Goal: Task Accomplishment & Management: Manage account settings

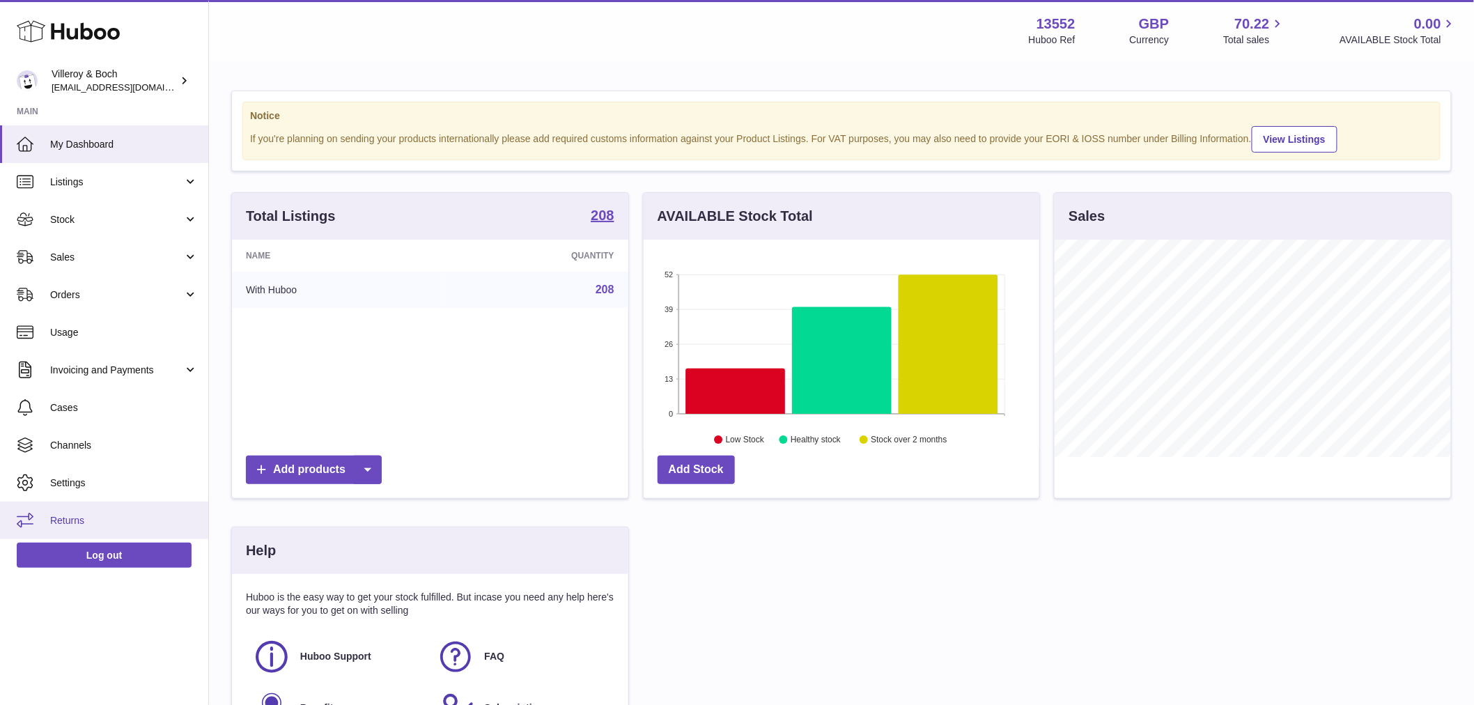
scroll to position [217, 396]
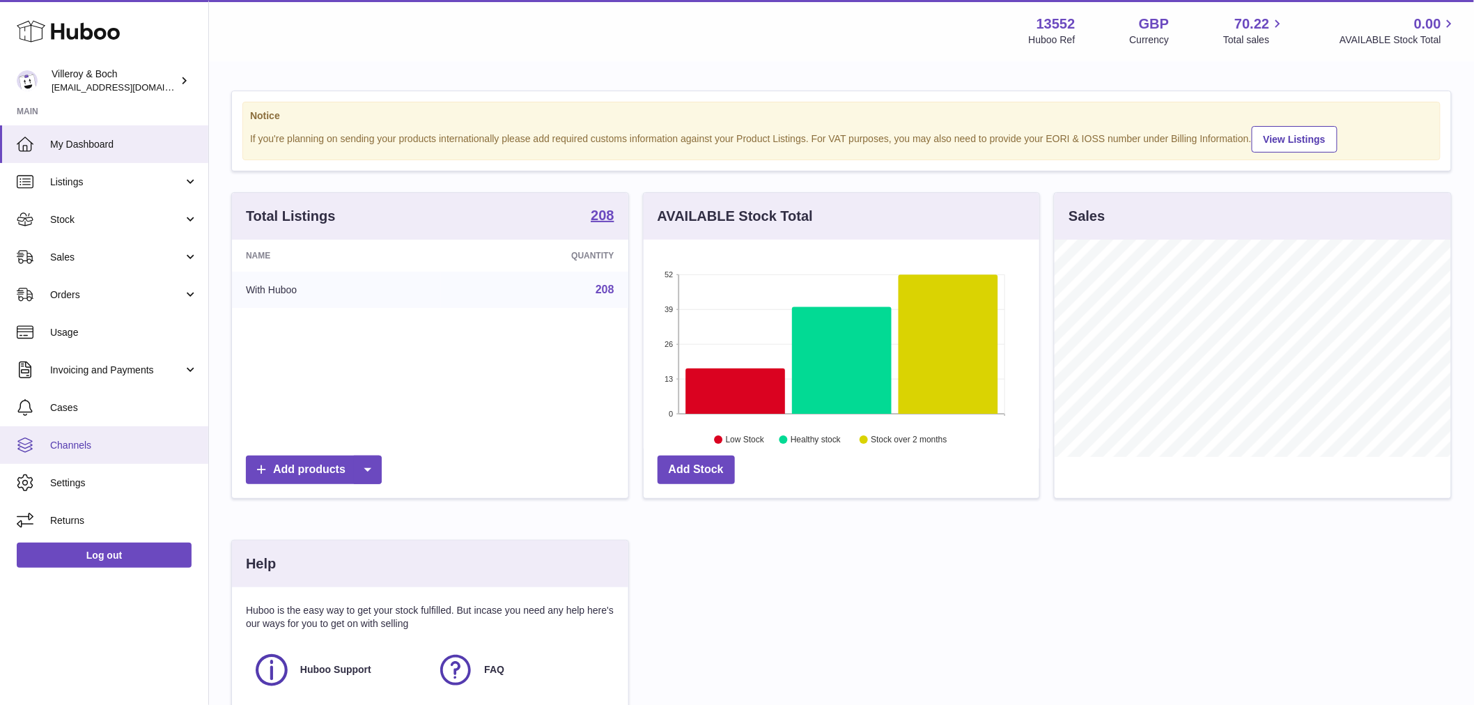
click at [73, 447] on span "Channels" at bounding box center [124, 445] width 148 height 13
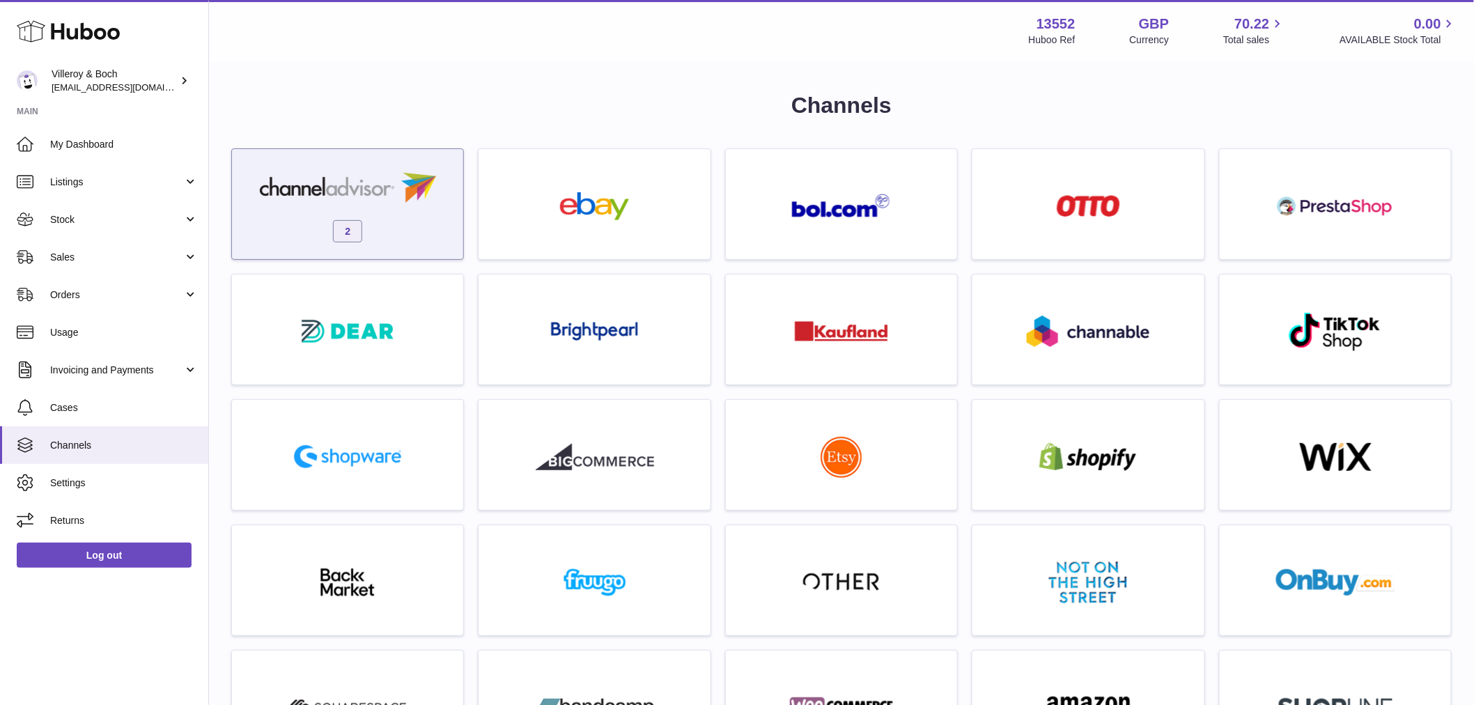
click at [399, 231] on div "2" at bounding box center [347, 207] width 217 height 89
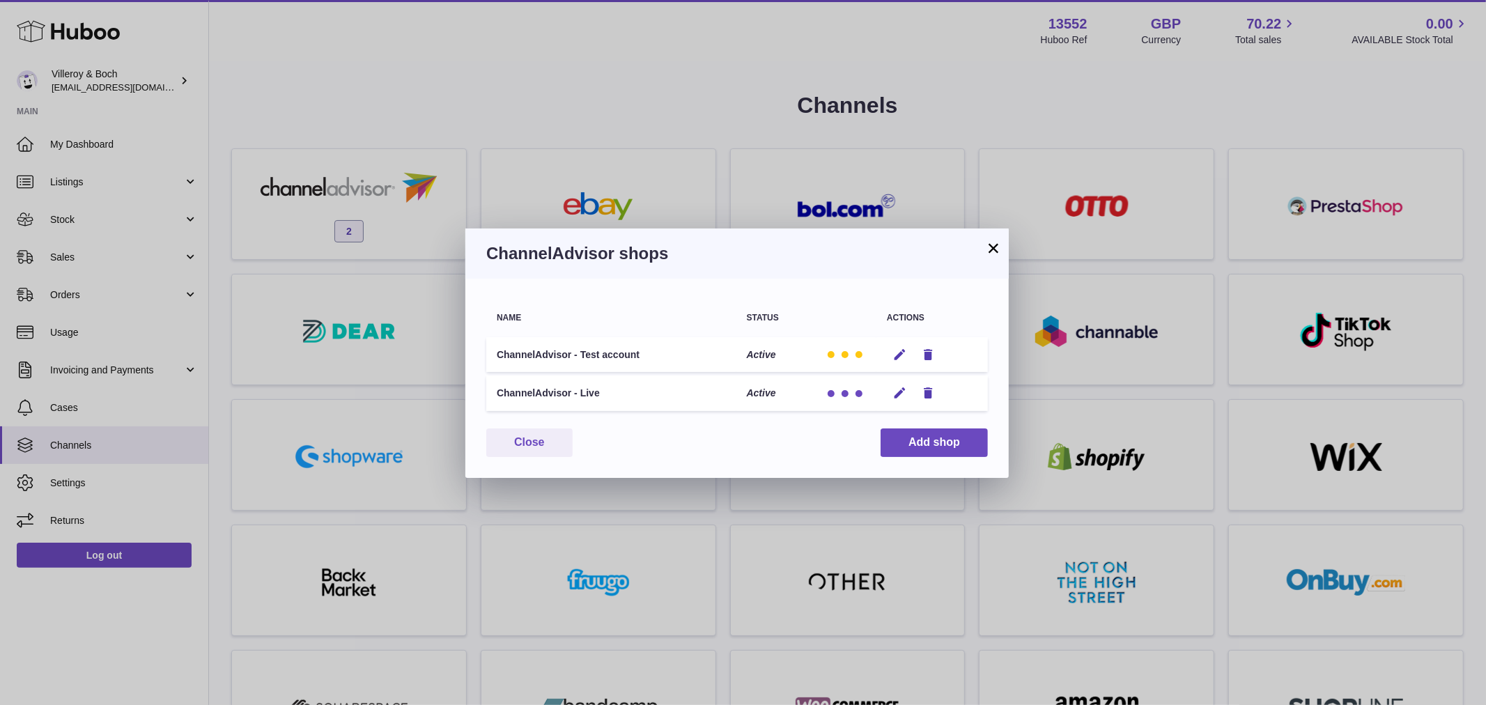
click at [492, 118] on div "× ChannelAdvisor shops Name Status Actions ChannelAdvisor - Test account Active…" at bounding box center [743, 352] width 1486 height 705
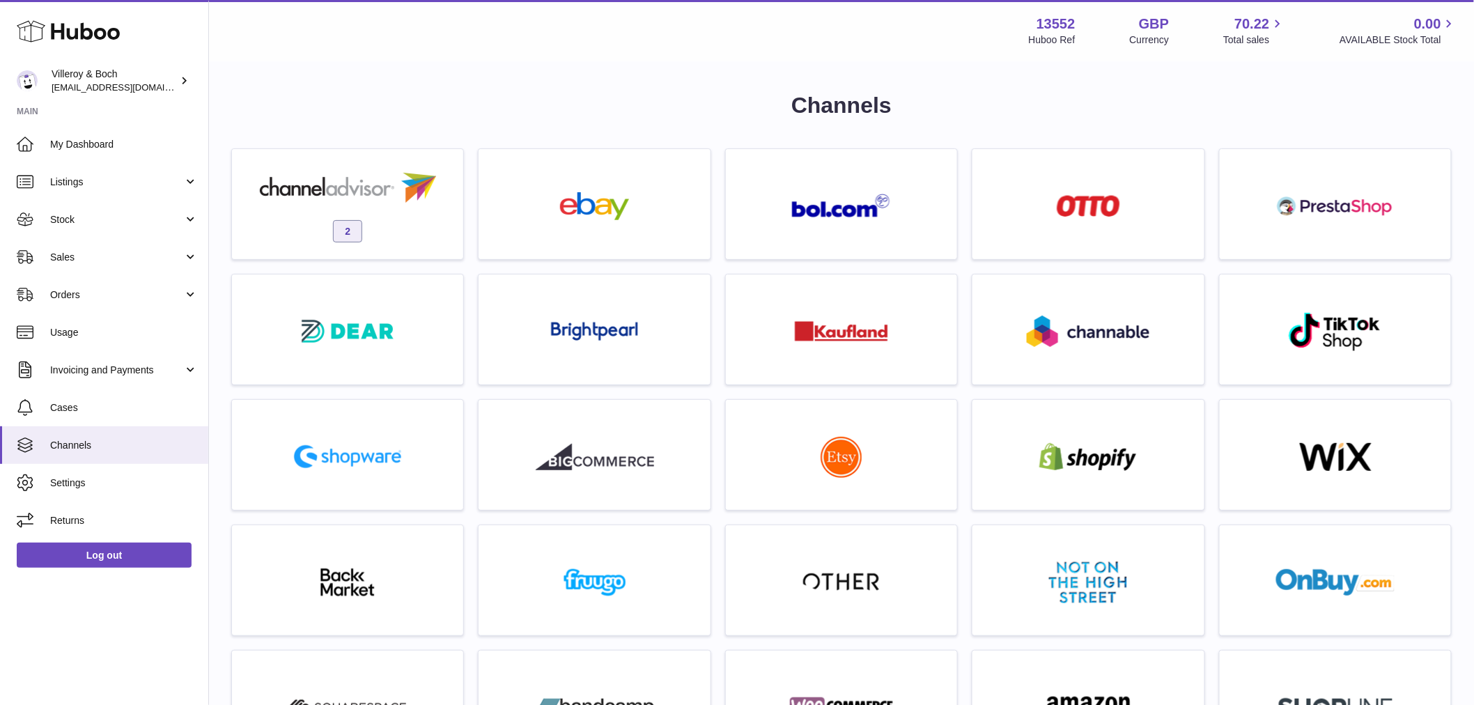
drag, startPoint x: 73, startPoint y: 174, endPoint x: 109, endPoint y: 218, distance: 56.9
click at [73, 174] on link "Listings" at bounding box center [104, 182] width 208 height 38
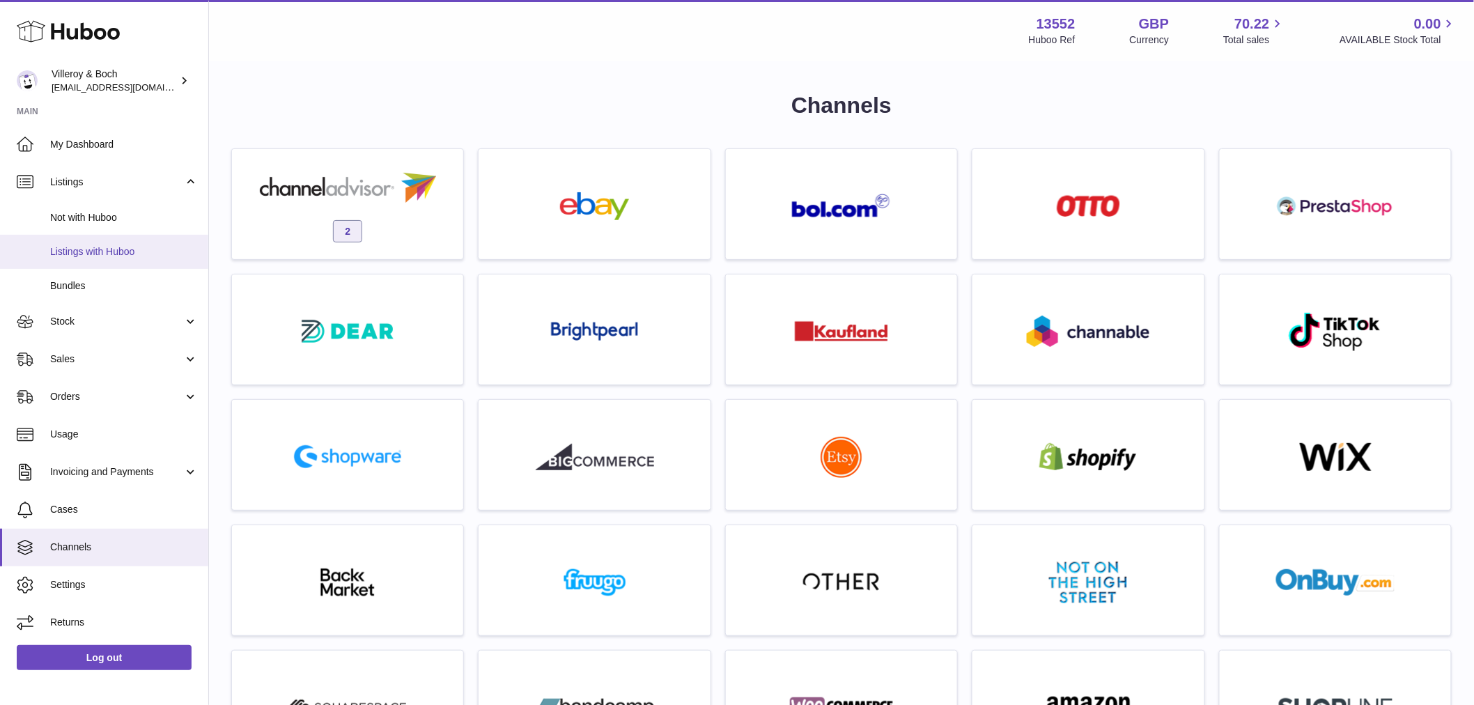
click at [113, 252] on span "Listings with Huboo" at bounding box center [124, 251] width 148 height 13
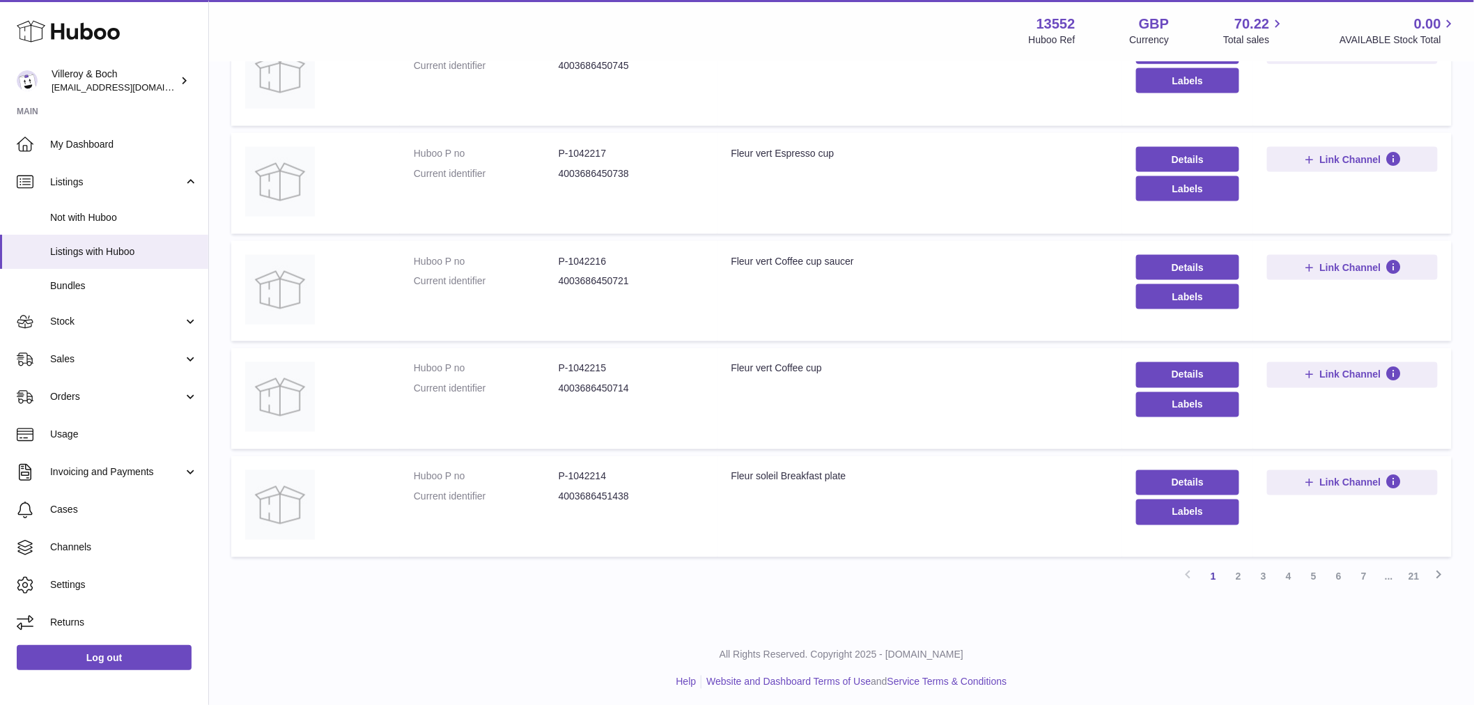
scroll to position [763, 0]
click at [1240, 578] on link "2" at bounding box center [1238, 575] width 25 height 25
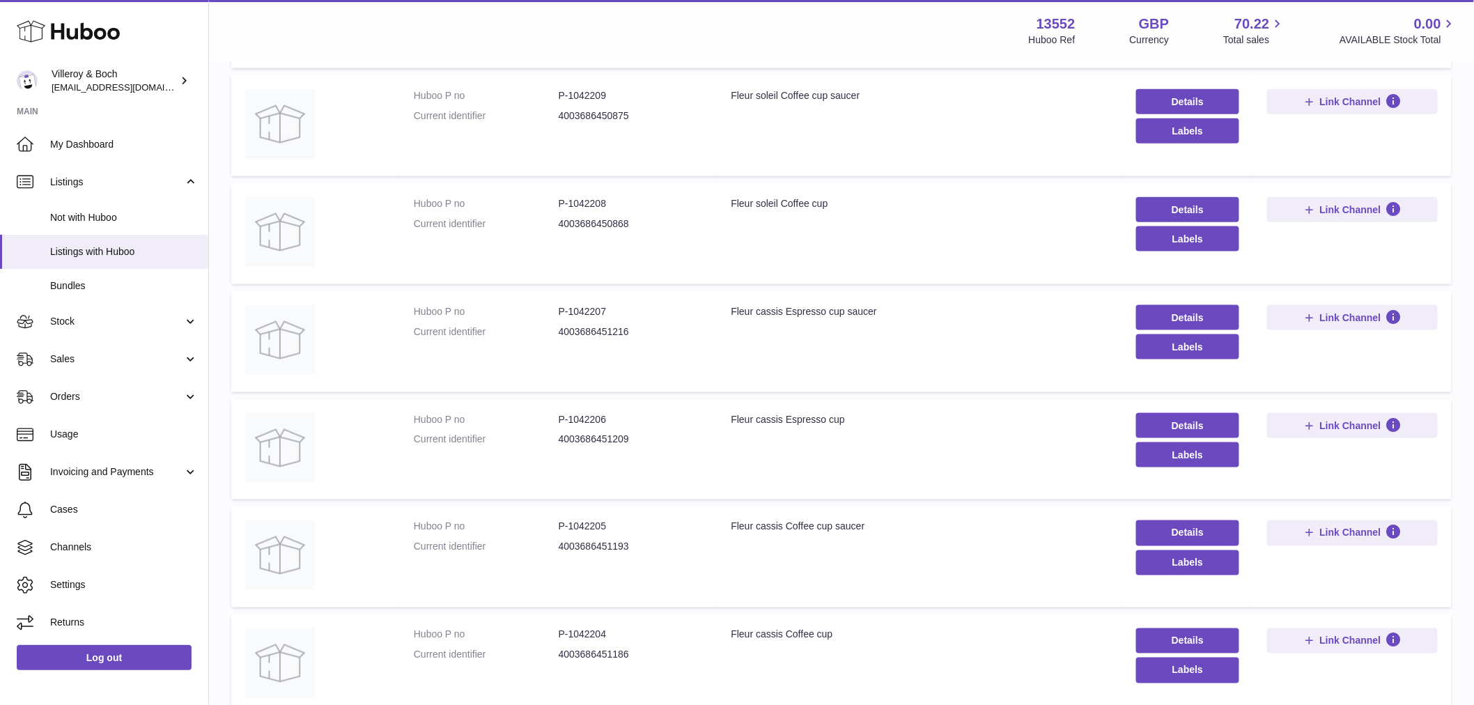
scroll to position [763, 0]
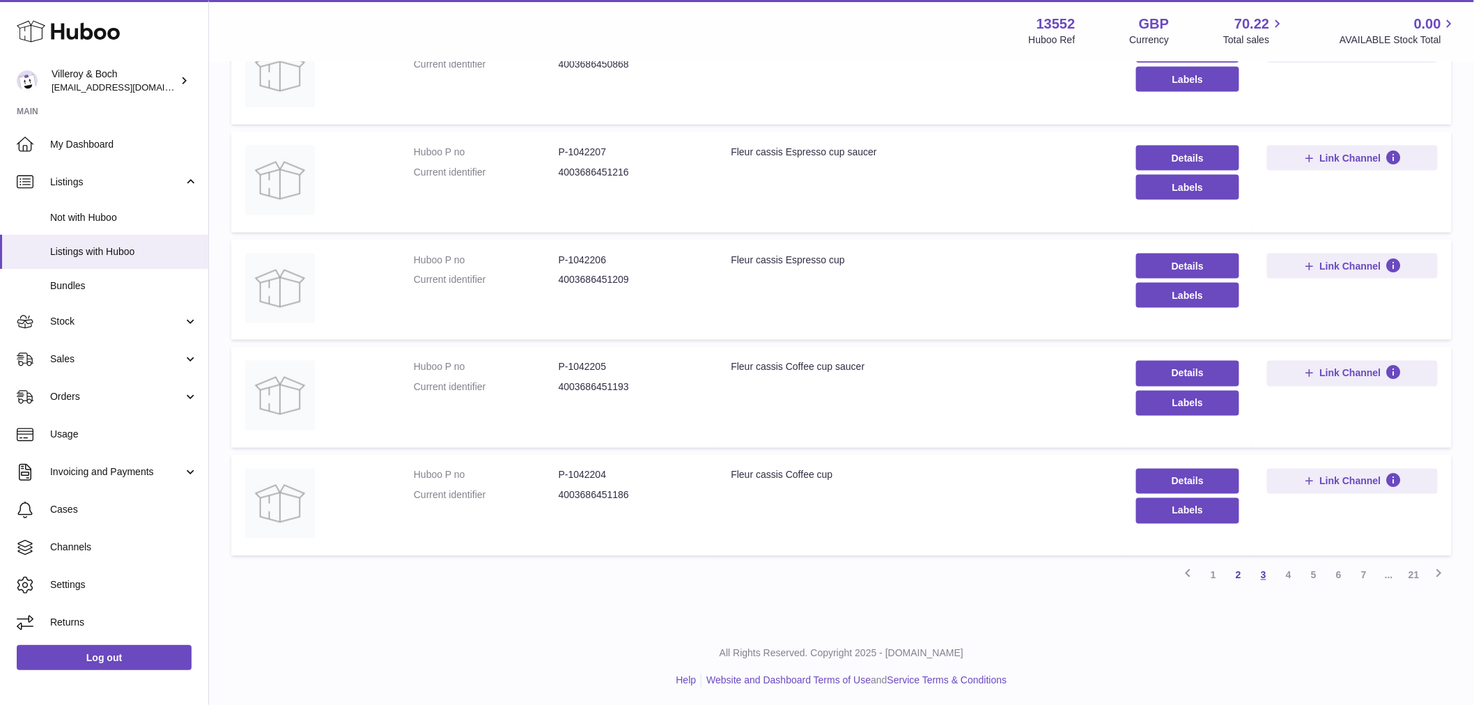
click at [1269, 578] on link "3" at bounding box center [1263, 575] width 25 height 25
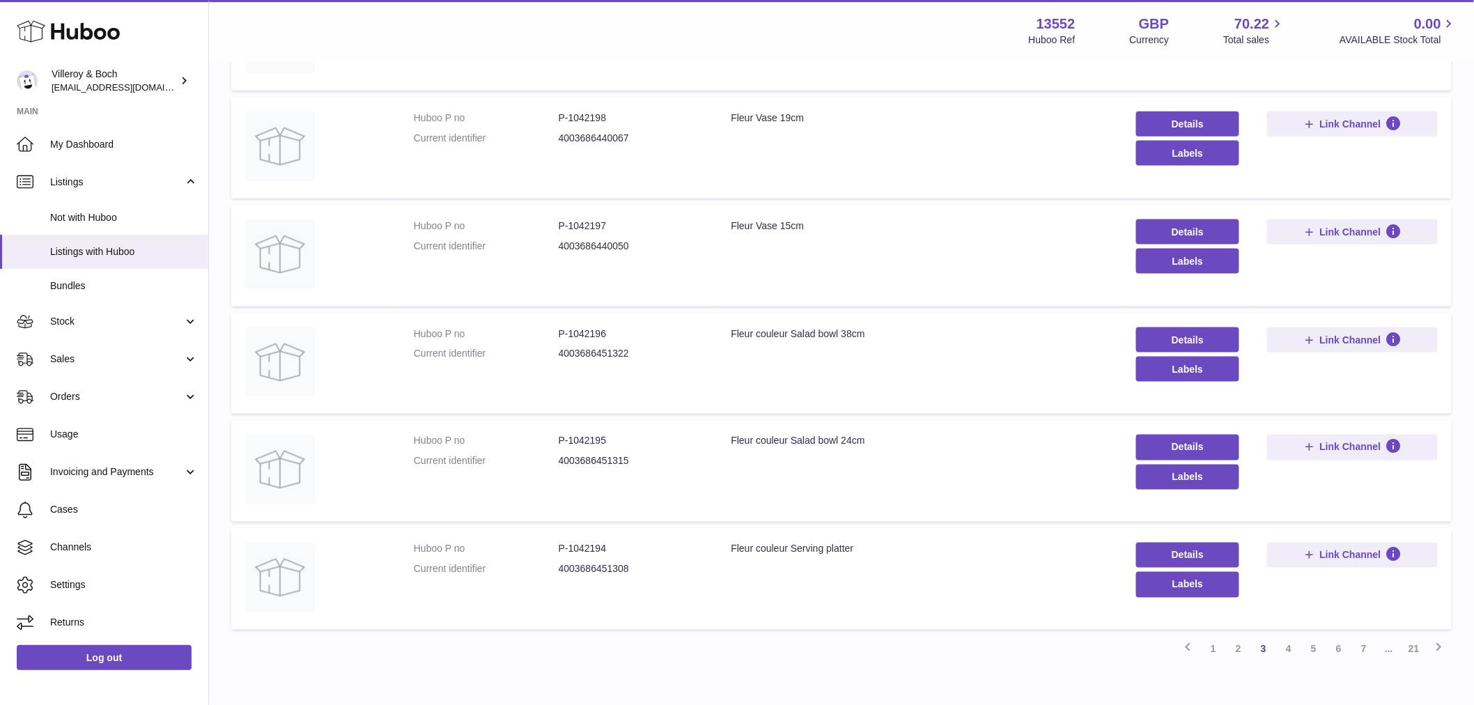
scroll to position [763, 0]
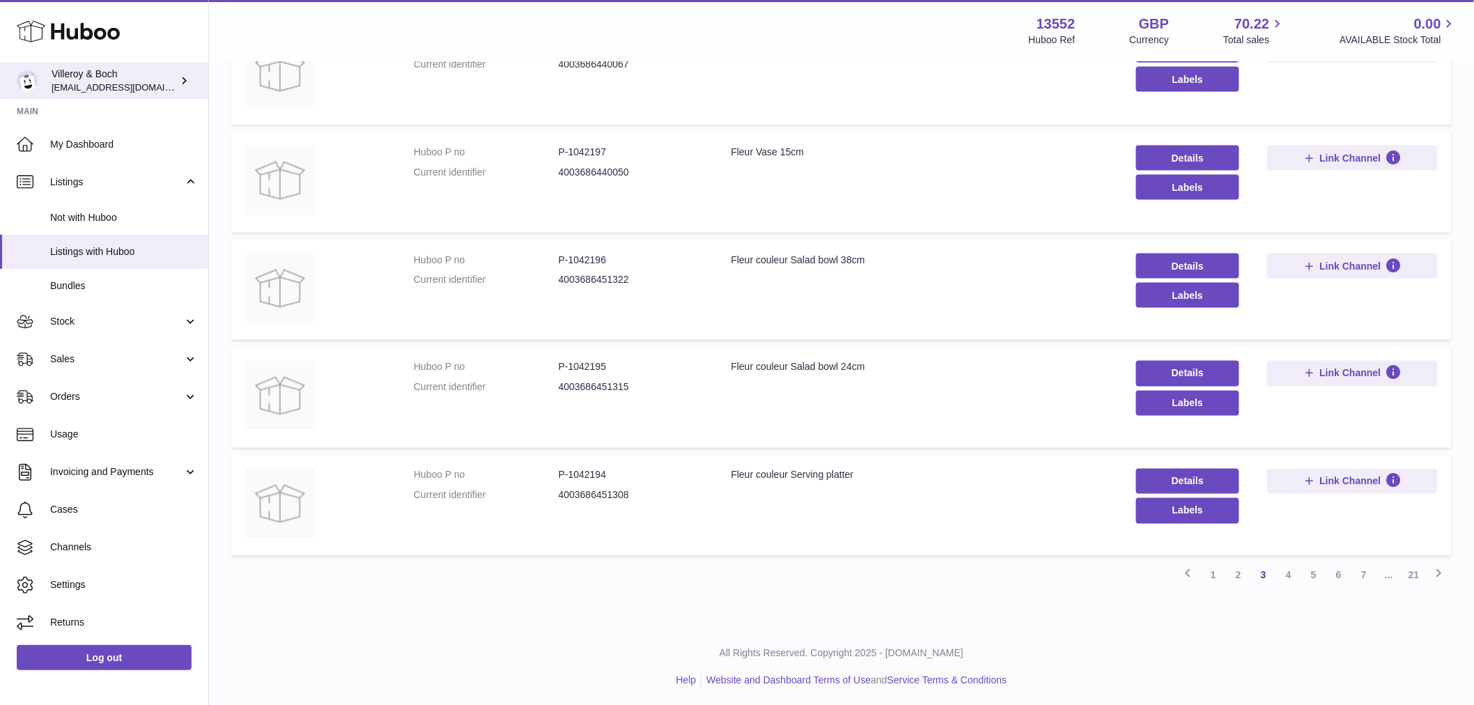
click at [139, 75] on div "Villeroy & Boch [EMAIL_ADDRESS][DOMAIN_NAME]" at bounding box center [114, 81] width 125 height 26
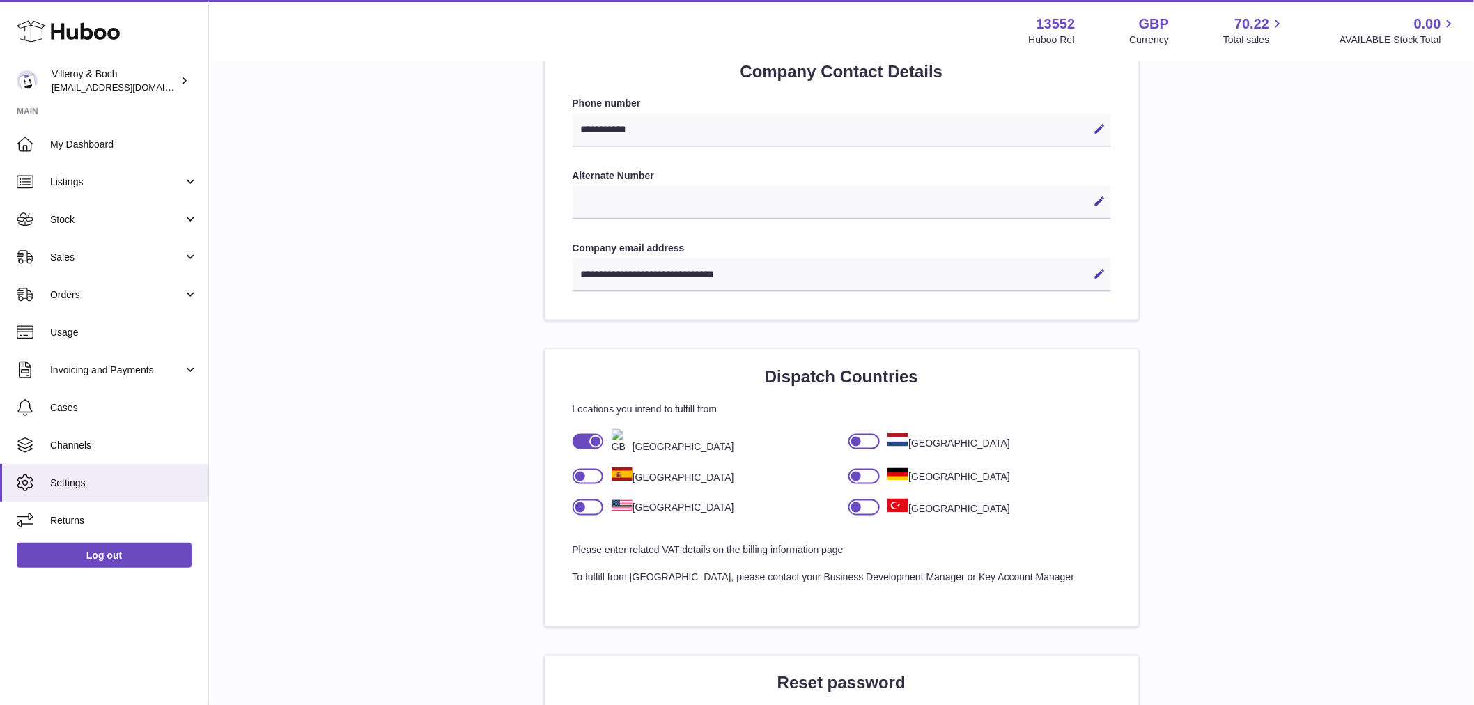
scroll to position [541, 0]
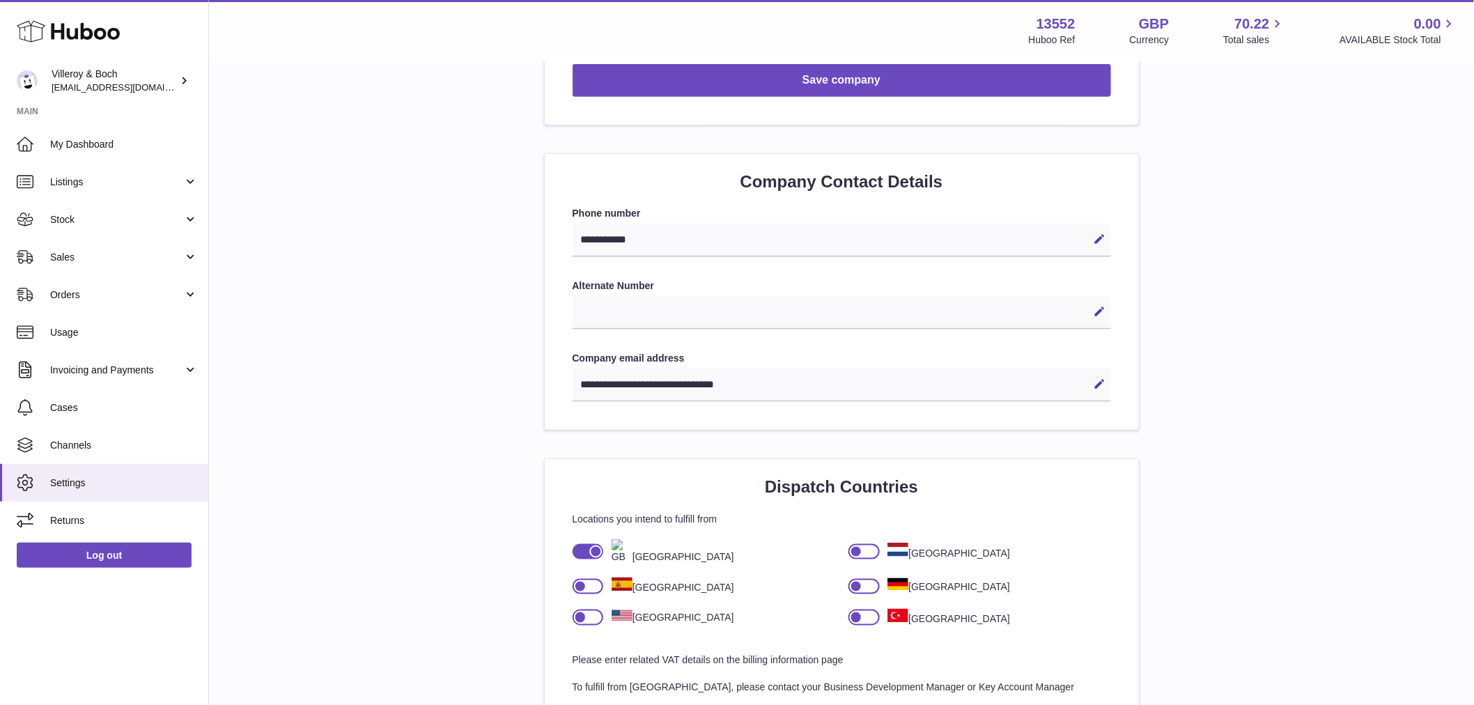
click at [678, 380] on div "**********" at bounding box center [842, 384] width 538 height 33
click at [678, 383] on div "**********" at bounding box center [842, 384] width 538 height 33
click at [701, 385] on div "**********" at bounding box center [842, 384] width 538 height 33
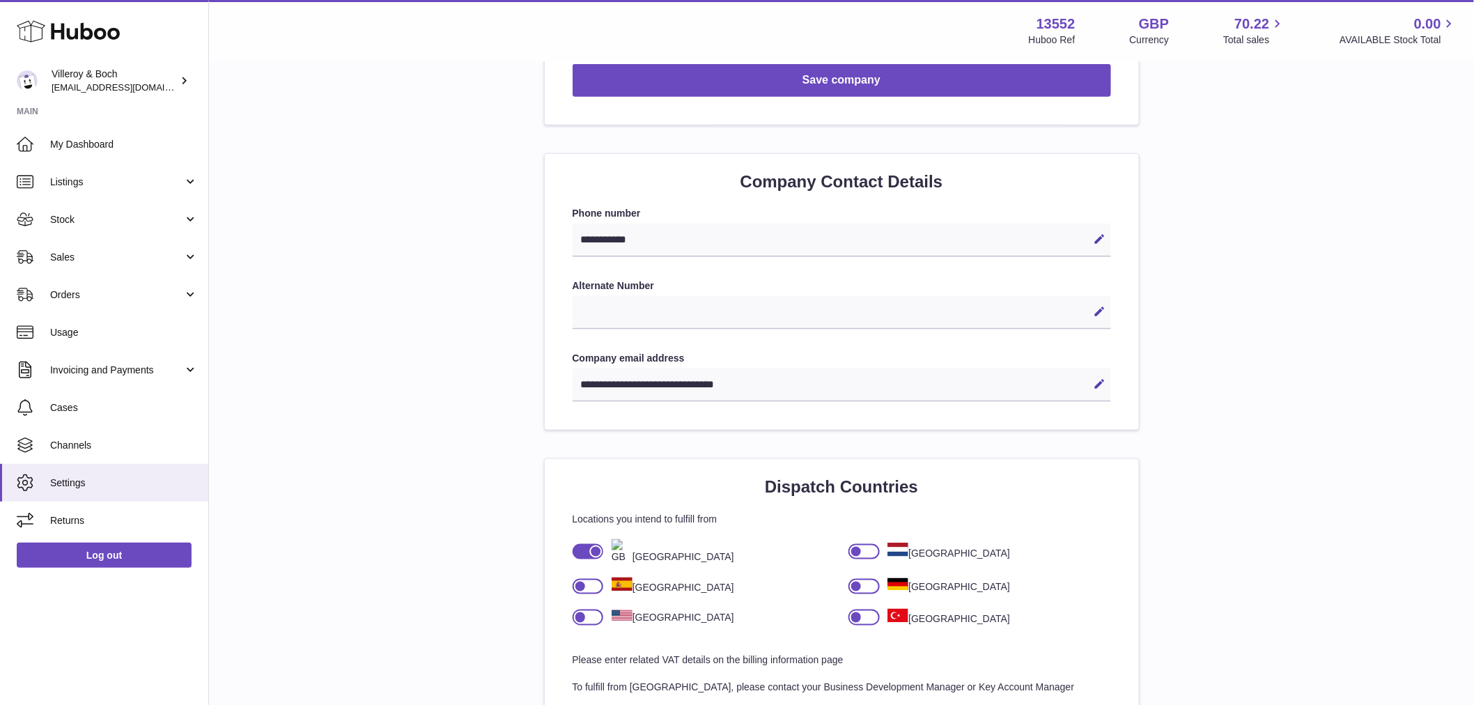
drag, startPoint x: 1080, startPoint y: 26, endPoint x: 970, endPoint y: 25, distance: 110.1
click at [970, 25] on div "Menu Huboo 13552 Huboo Ref GBP Currency 70.22 Total sales 0.00 AVAILABLE Stock …" at bounding box center [842, 31] width 1232 height 32
click at [1041, 23] on strong "13552" at bounding box center [1056, 24] width 39 height 19
copy strong "13552"
